Goal: Find specific page/section: Find specific page/section

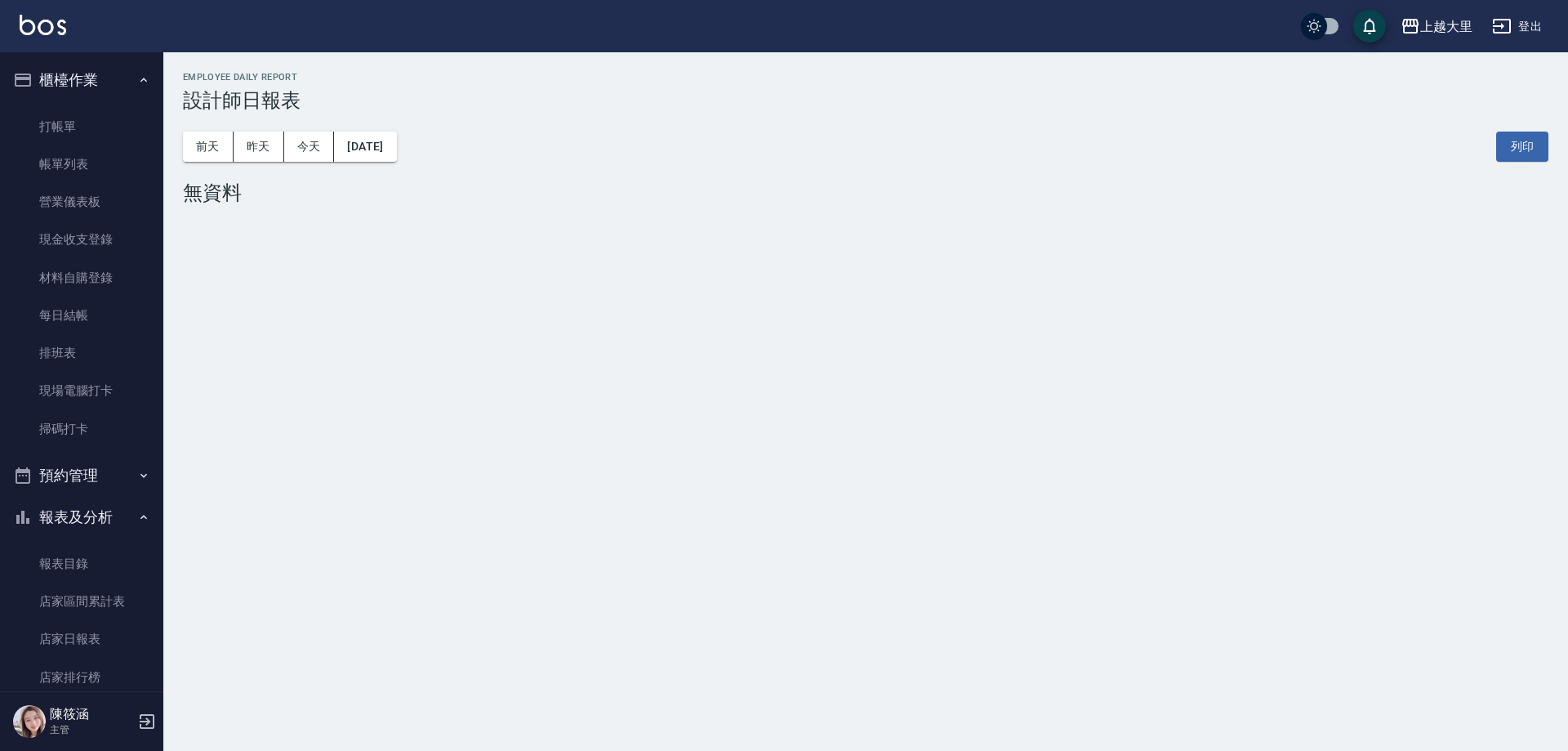
scroll to position [579, 0]
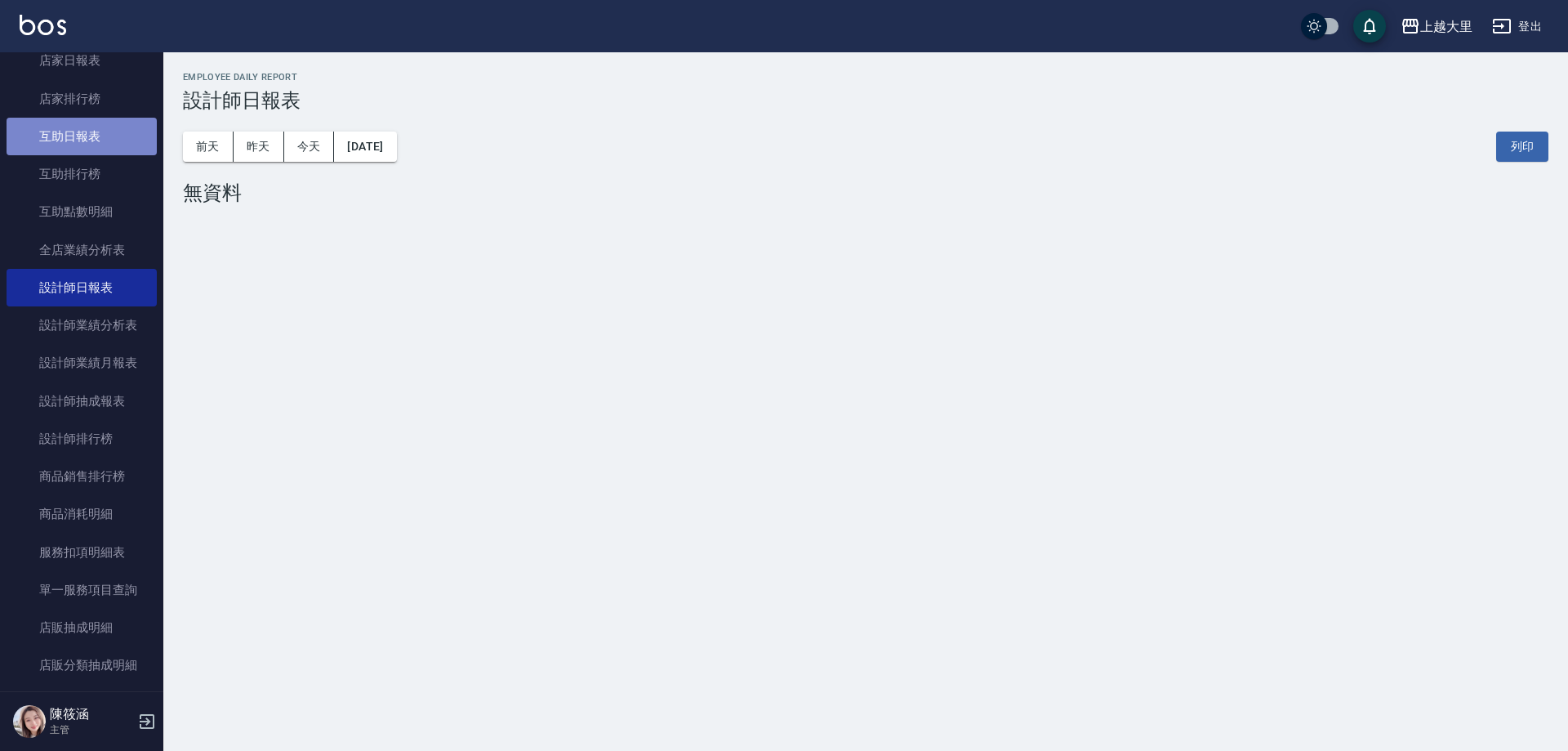
click at [128, 136] on link "互助日報表" at bounding box center [82, 137] width 151 height 38
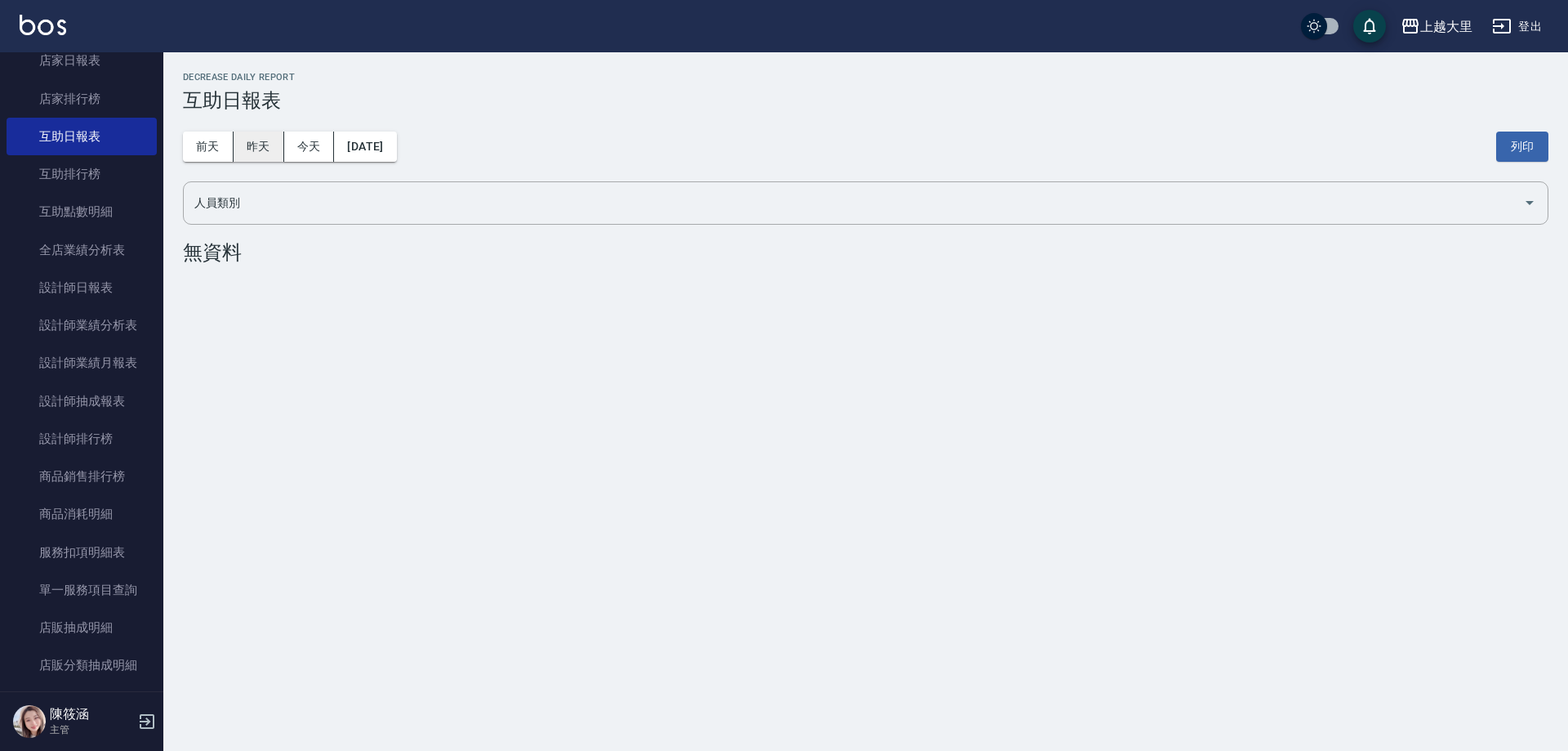
click at [267, 156] on button "昨天" at bounding box center [259, 147] width 51 height 30
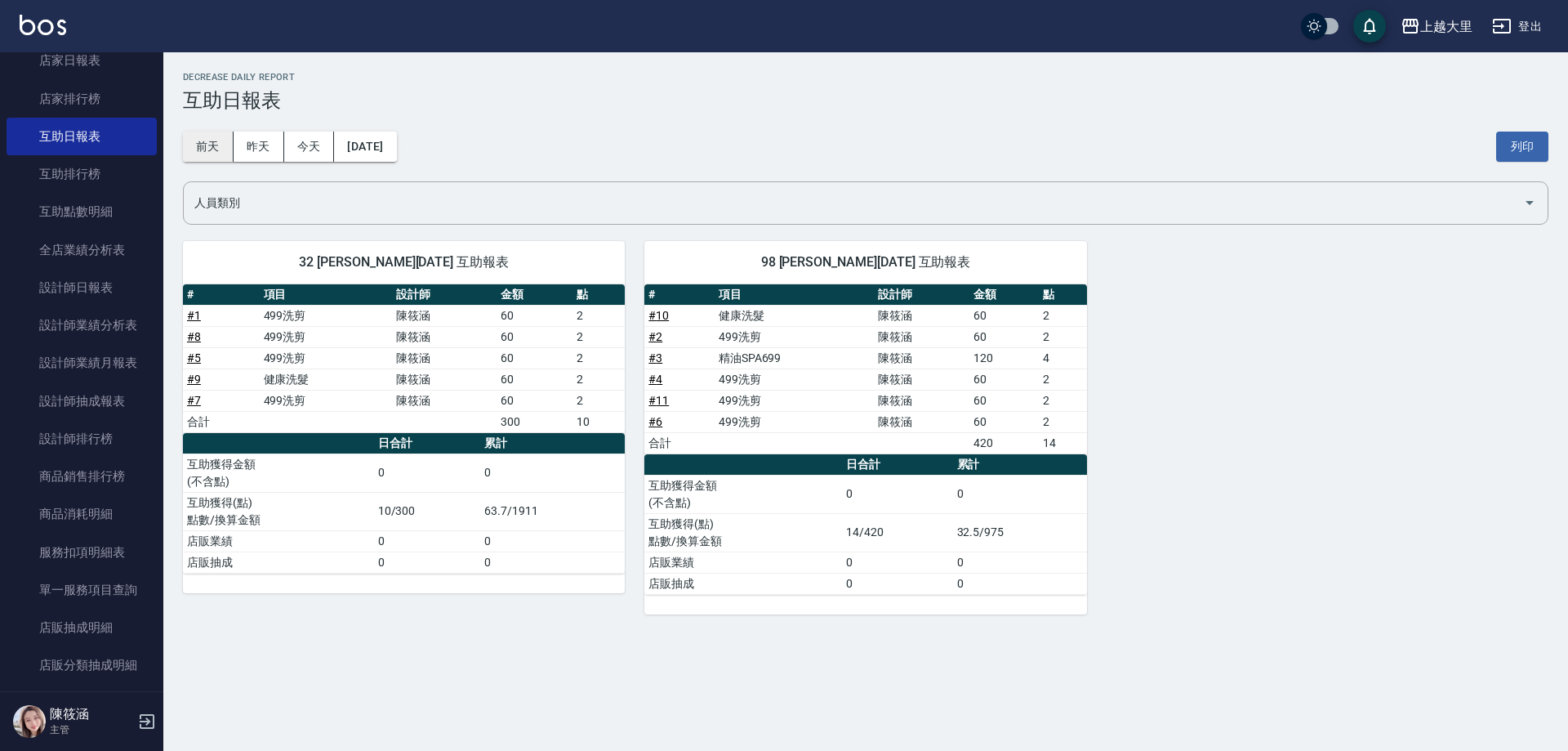
click at [215, 150] on button "前天" at bounding box center [208, 147] width 51 height 30
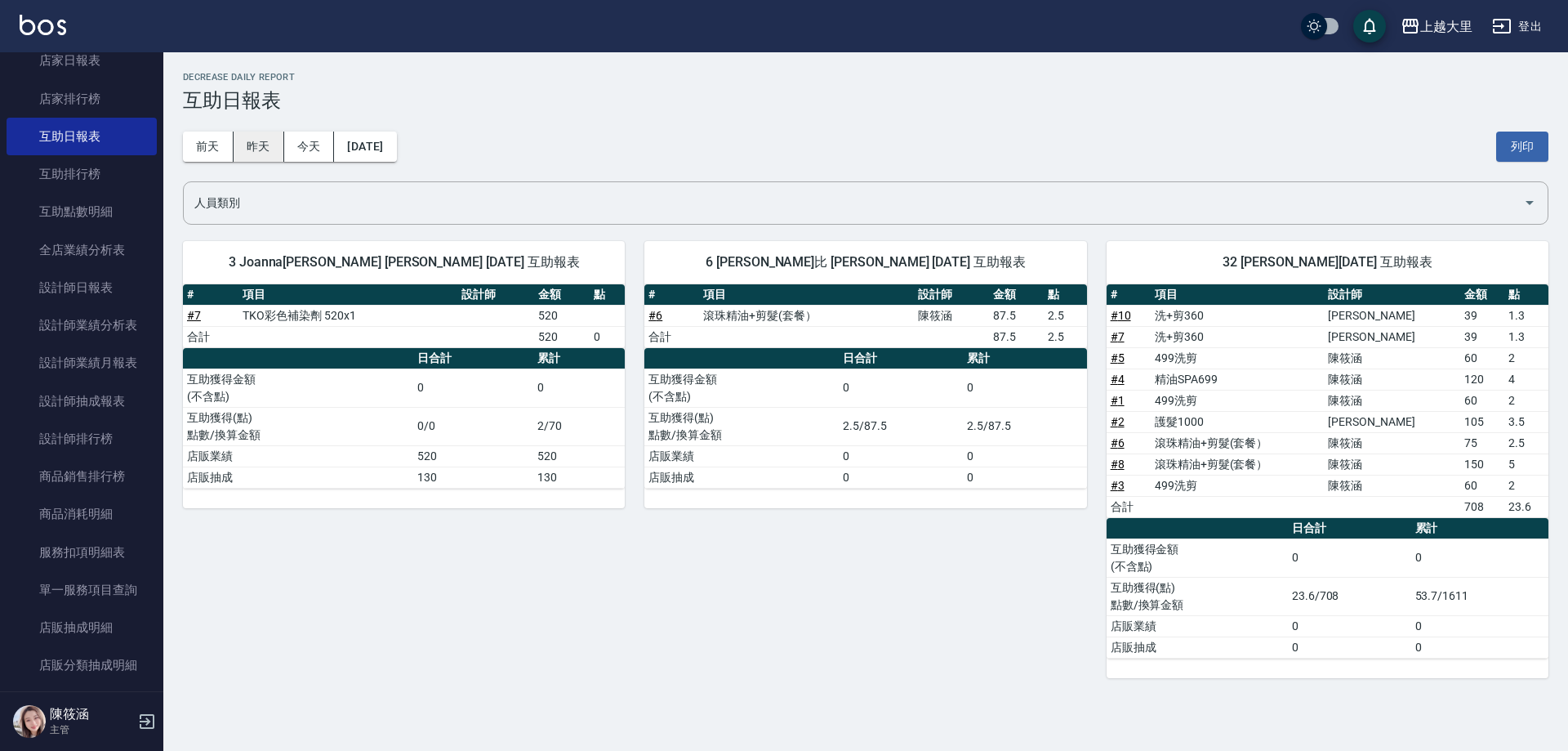
click at [262, 144] on button "昨天" at bounding box center [259, 147] width 51 height 30
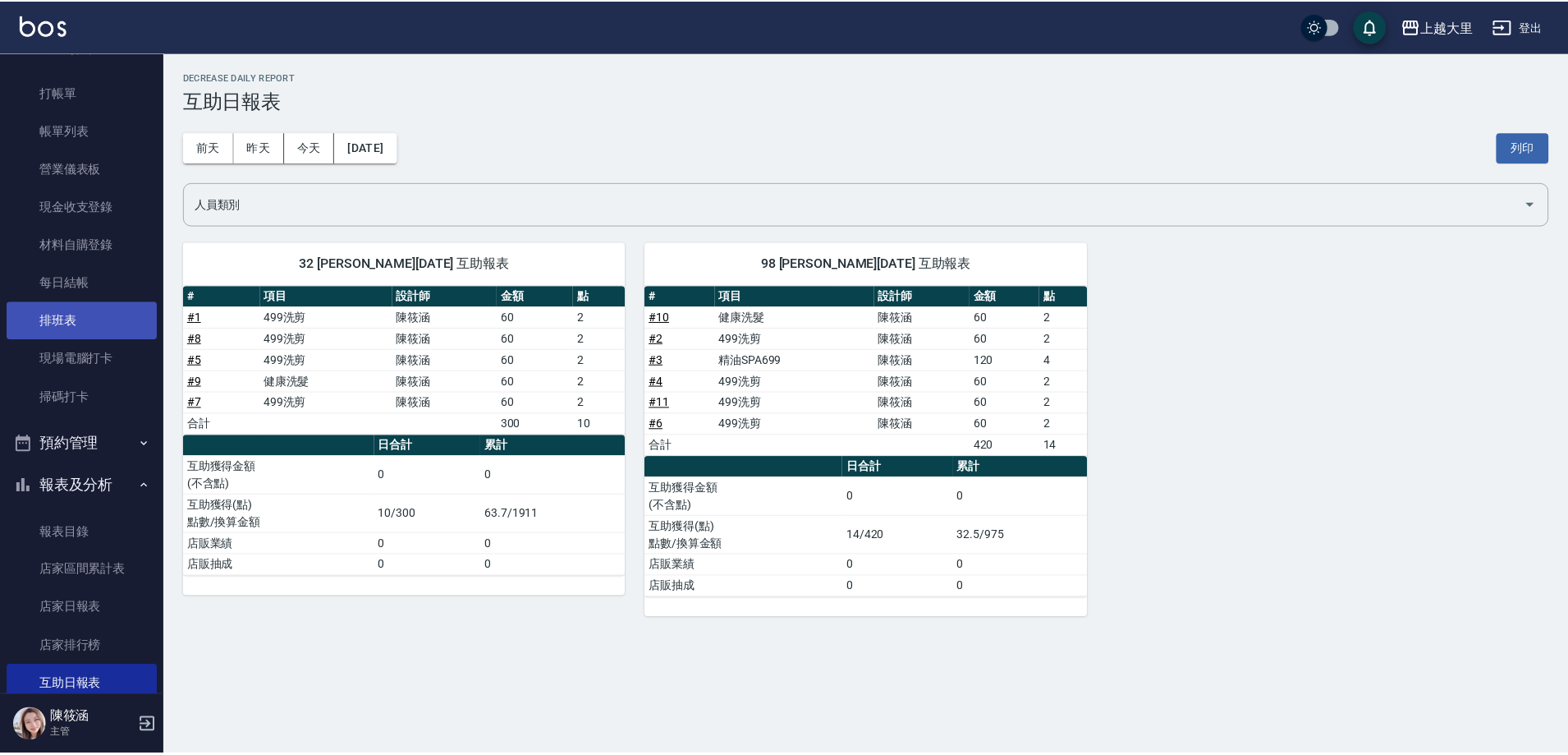
scroll to position [7, 0]
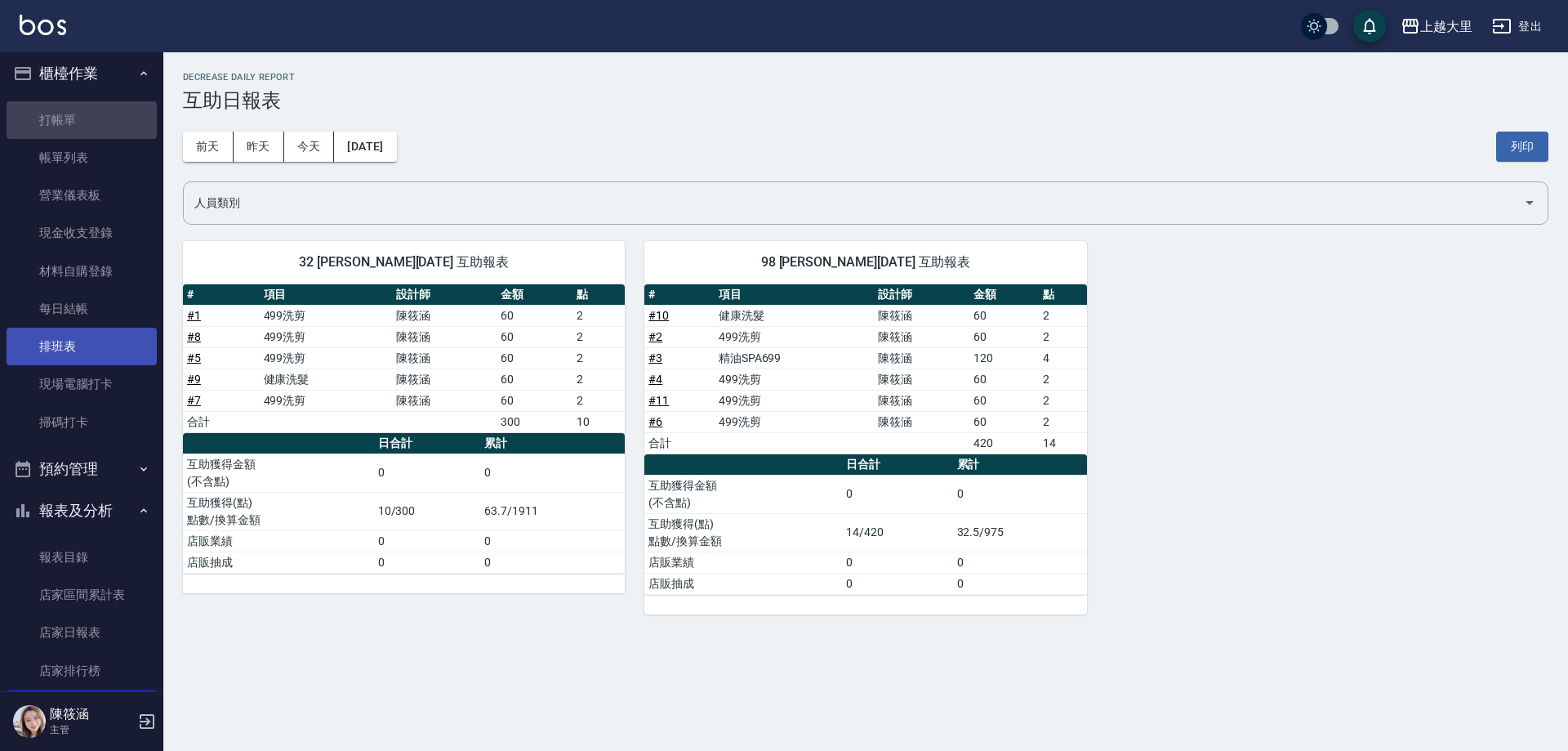
click at [107, 103] on link "打帳單" at bounding box center [82, 120] width 151 height 38
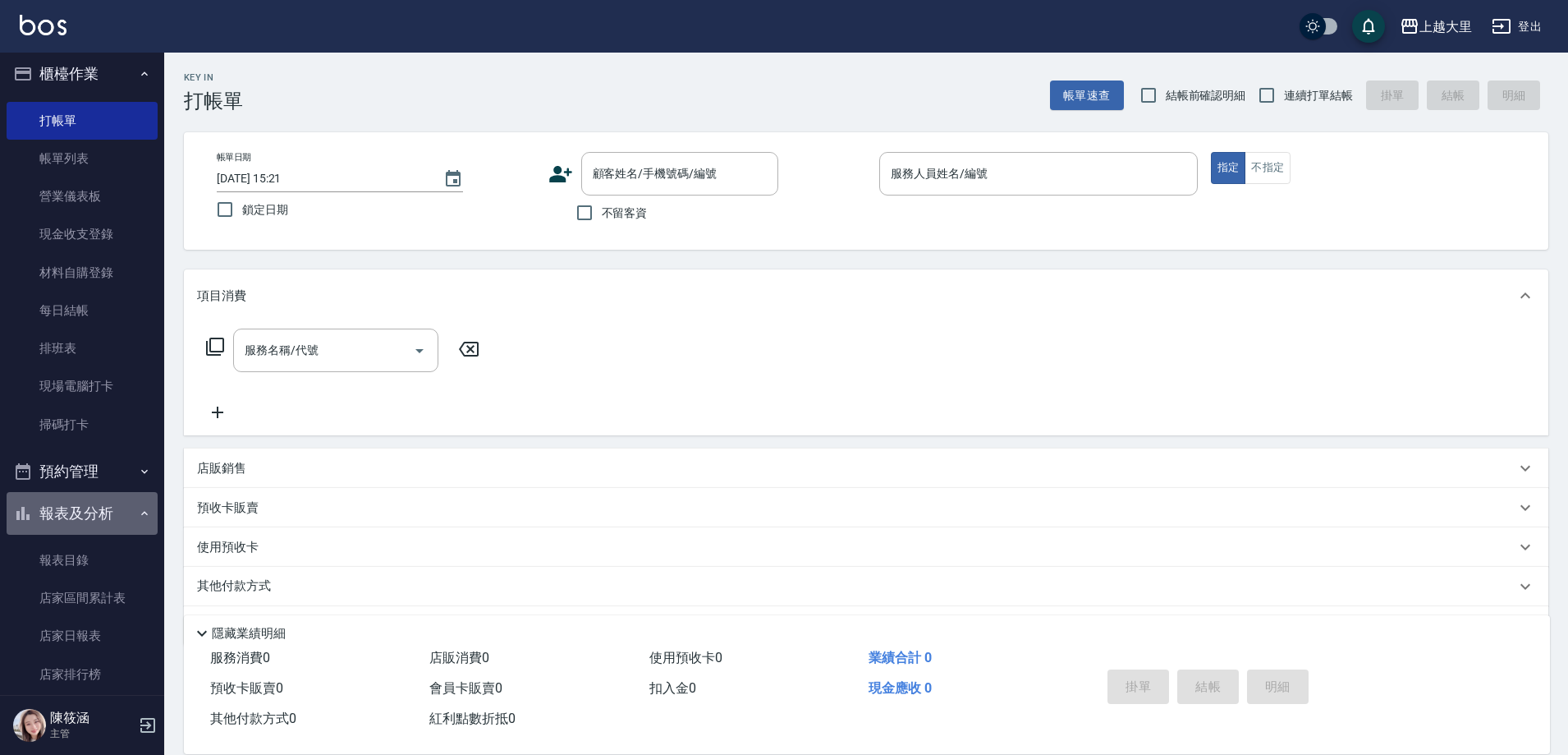
click at [123, 509] on button "報表及分析" at bounding box center [82, 512] width 151 height 43
